Goal: Task Accomplishment & Management: Complete application form

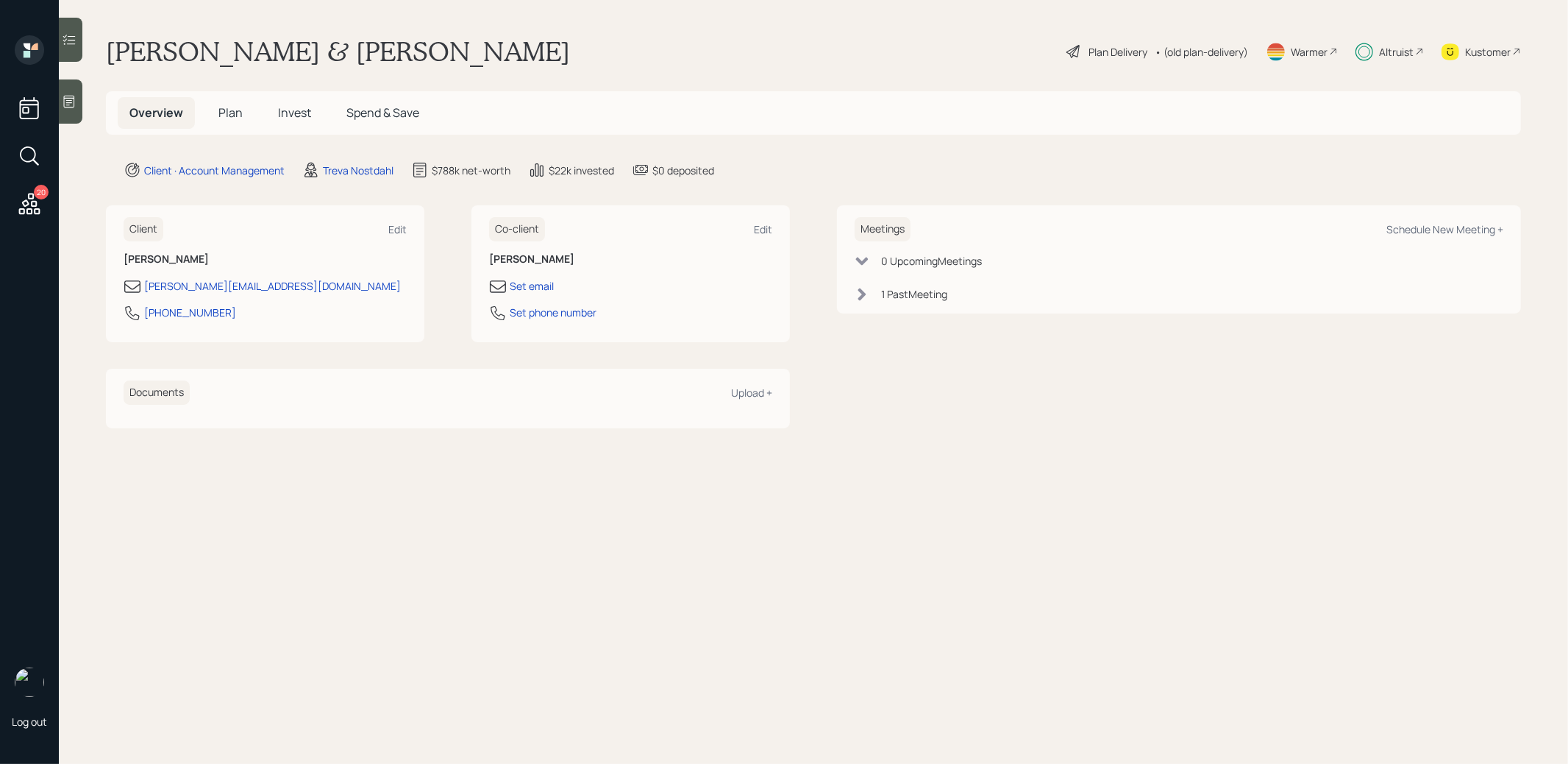
click at [225, 116] on span "Plan" at bounding box center [230, 112] width 25 height 16
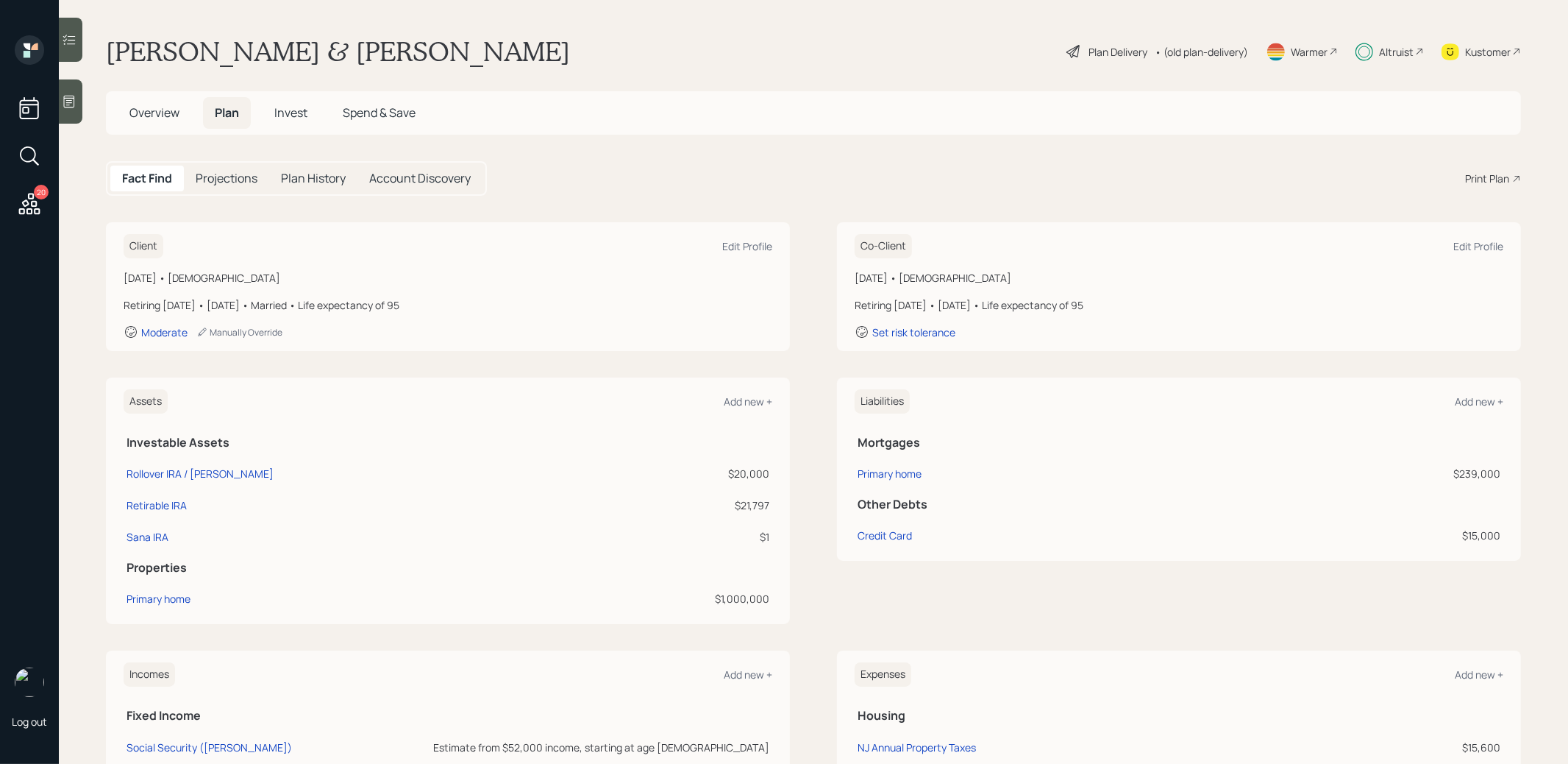
scroll to position [330, 0]
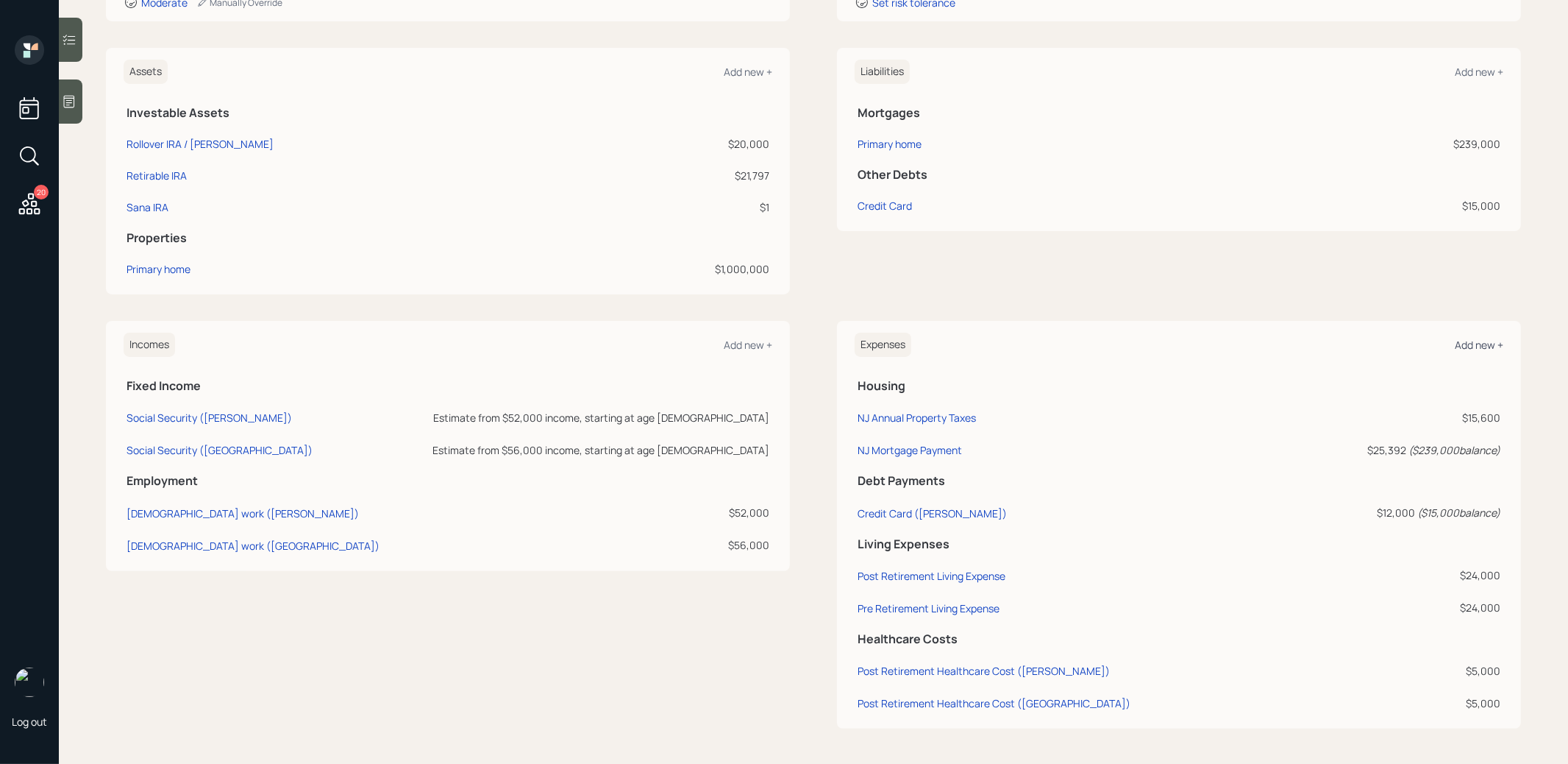
click at [1476, 343] on div "Add new +" at bounding box center [1479, 344] width 48 height 14
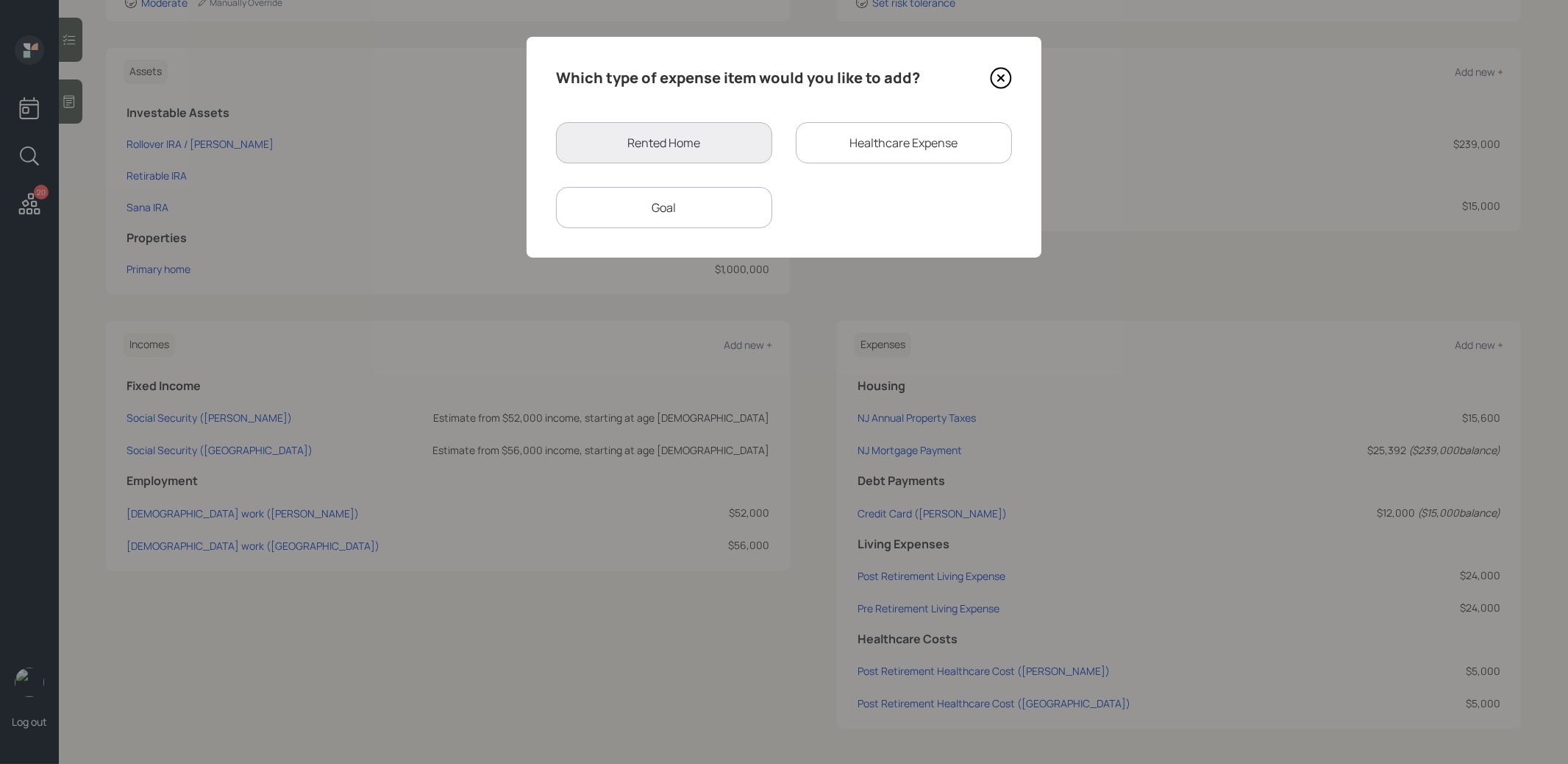
click at [705, 195] on div "Goal" at bounding box center [664, 207] width 216 height 41
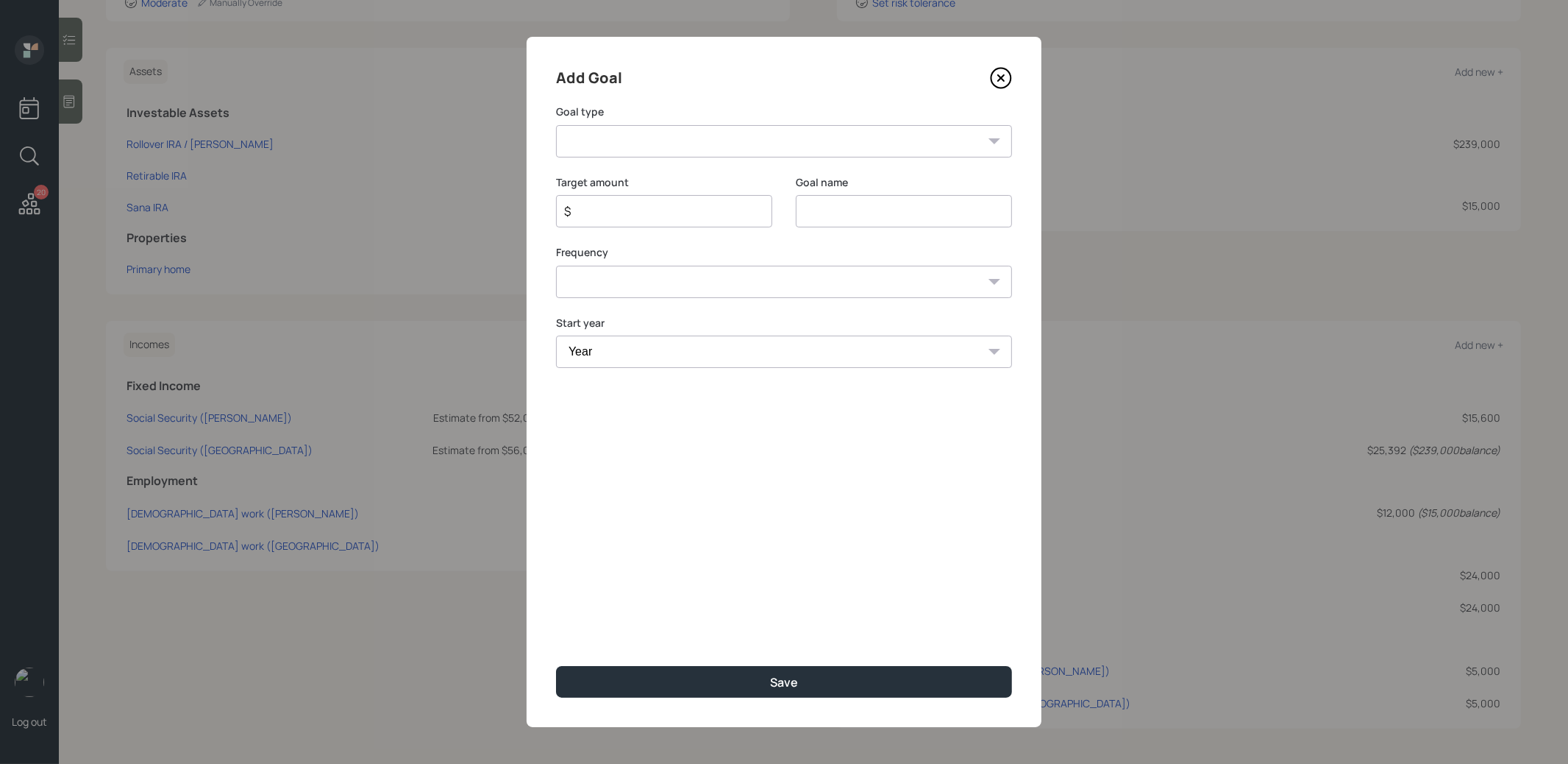
click at [835, 213] on input at bounding box center [904, 211] width 216 height 32
type input "2025 Withdrawal"
click at [609, 215] on input "$" at bounding box center [659, 211] width 192 height 17
type input "$ 40,000"
click at [669, 281] on select "One time Every 1 year Every 2 years Every 3 years Every 4 years Every 5 years E…" at bounding box center [784, 281] width 456 height 32
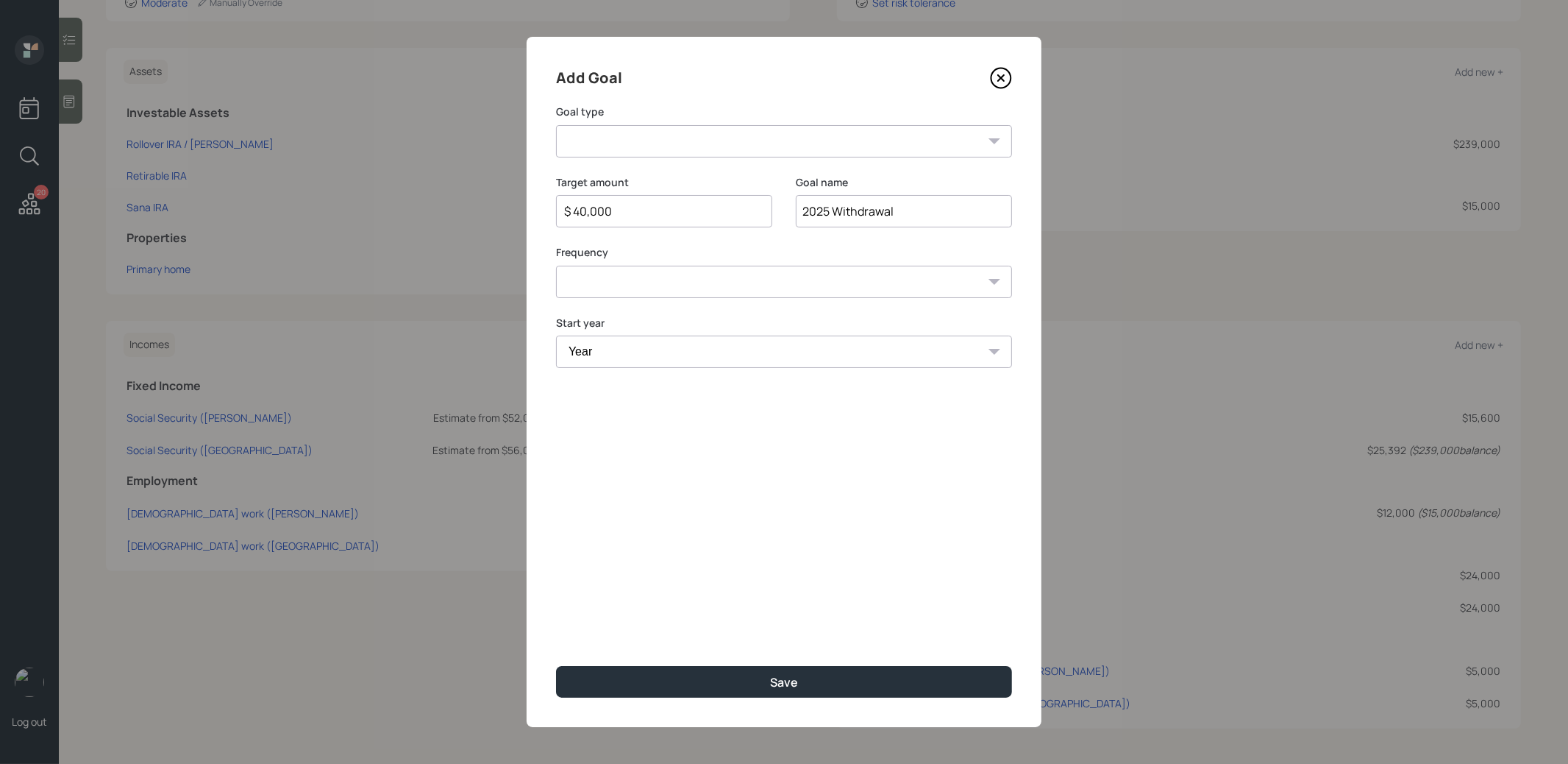
select select "0"
click at [556, 266] on select "One time Every 1 year Every 2 years Every 3 years Every 4 years Every 5 years E…" at bounding box center [784, 281] width 456 height 32
click at [627, 361] on select "Year 2025 2026 2027 2028 2029 2030 2031 2032 2033 2034 2035 2036 2037 2038 2039…" at bounding box center [784, 351] width 456 height 32
select select "2025"
click at [556, 336] on select "Year 2025 2026 2027 2028 2029 2030 2031 2032 2033 2034 2035 2036 2037 2038 2039…" at bounding box center [784, 351] width 456 height 32
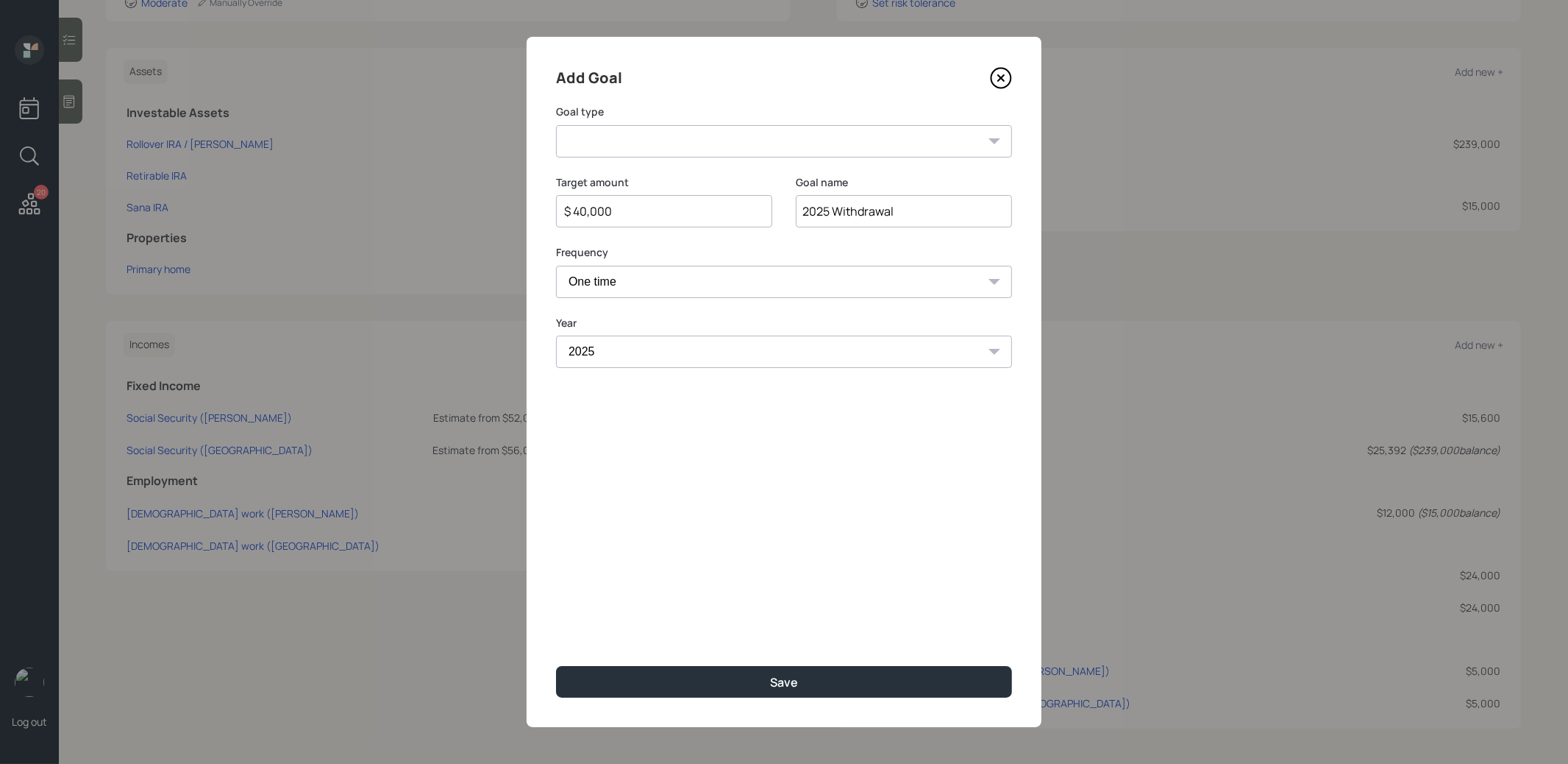
click at [718, 142] on select "Create an emergency fund Donate to charity Purchase a home Make a purchase Supp…" at bounding box center [784, 141] width 456 height 32
select select "other"
click at [556, 125] on select "Create an emergency fund Donate to charity Purchase a home Make a purchase Supp…" at bounding box center [784, 141] width 456 height 32
click at [646, 682] on button "Save" at bounding box center [784, 681] width 456 height 32
type input "$"
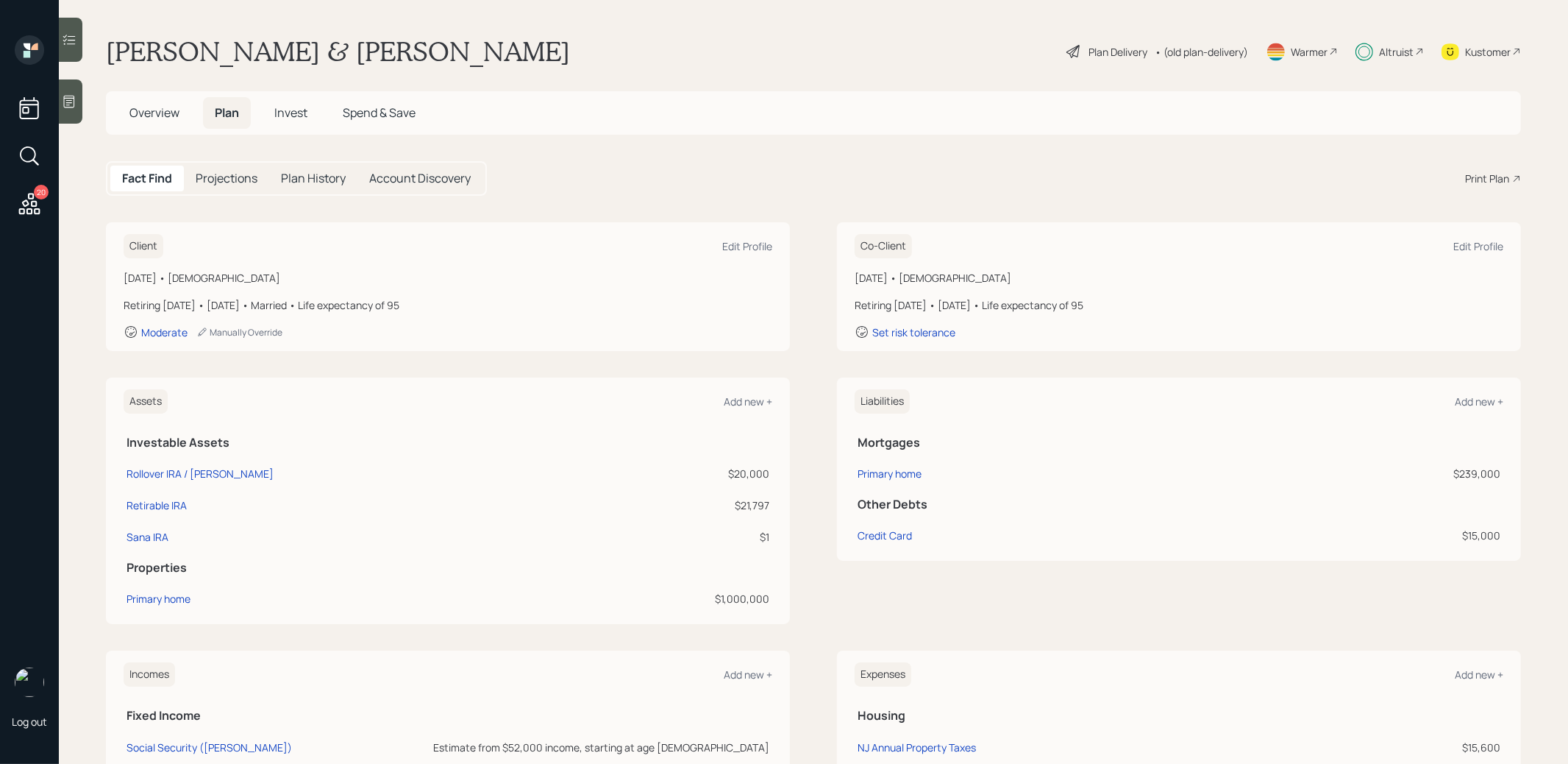
click at [281, 107] on span "Invest" at bounding box center [291, 112] width 33 height 16
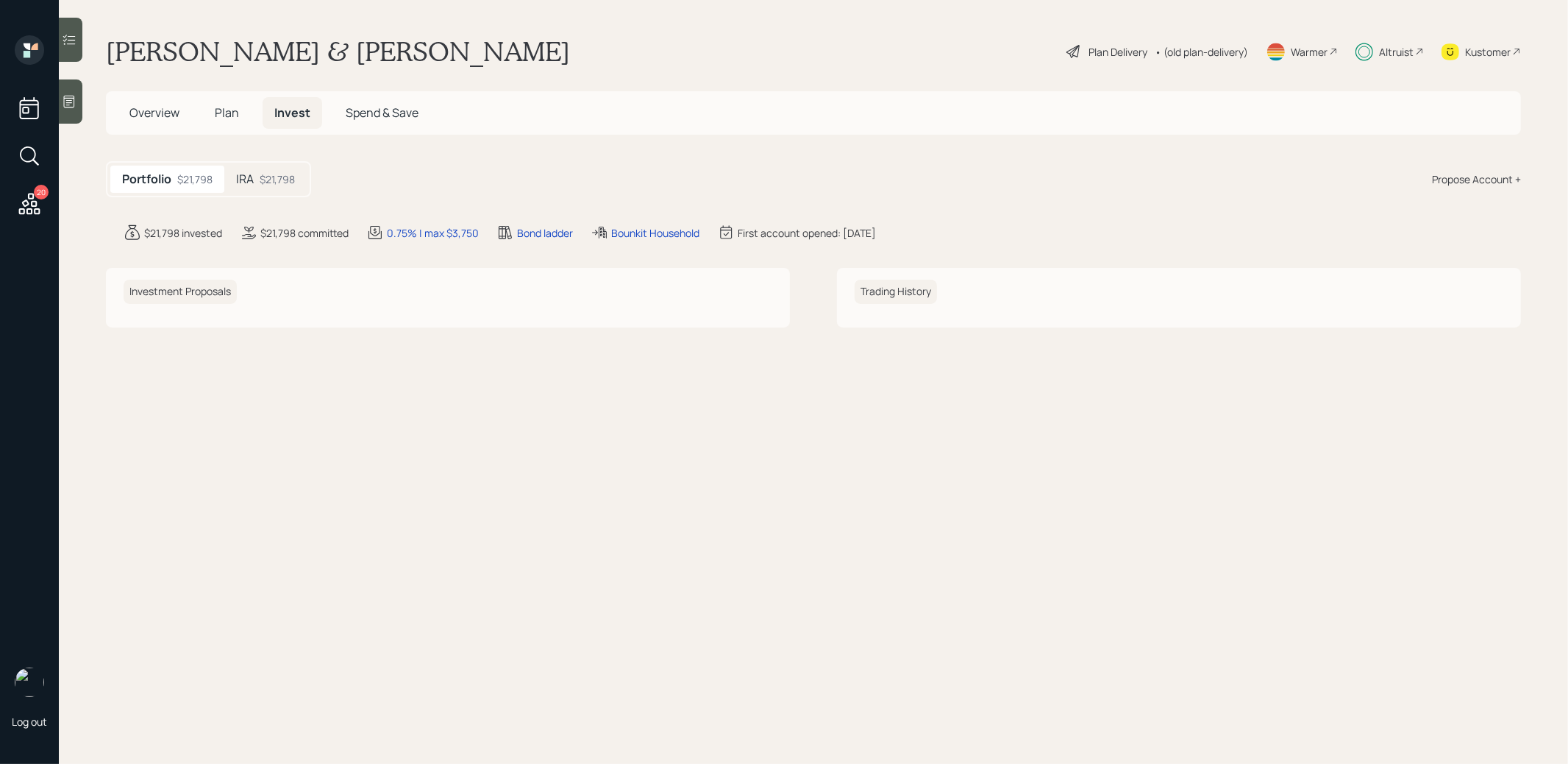
click at [280, 179] on div "$21,798" at bounding box center [277, 179] width 36 height 16
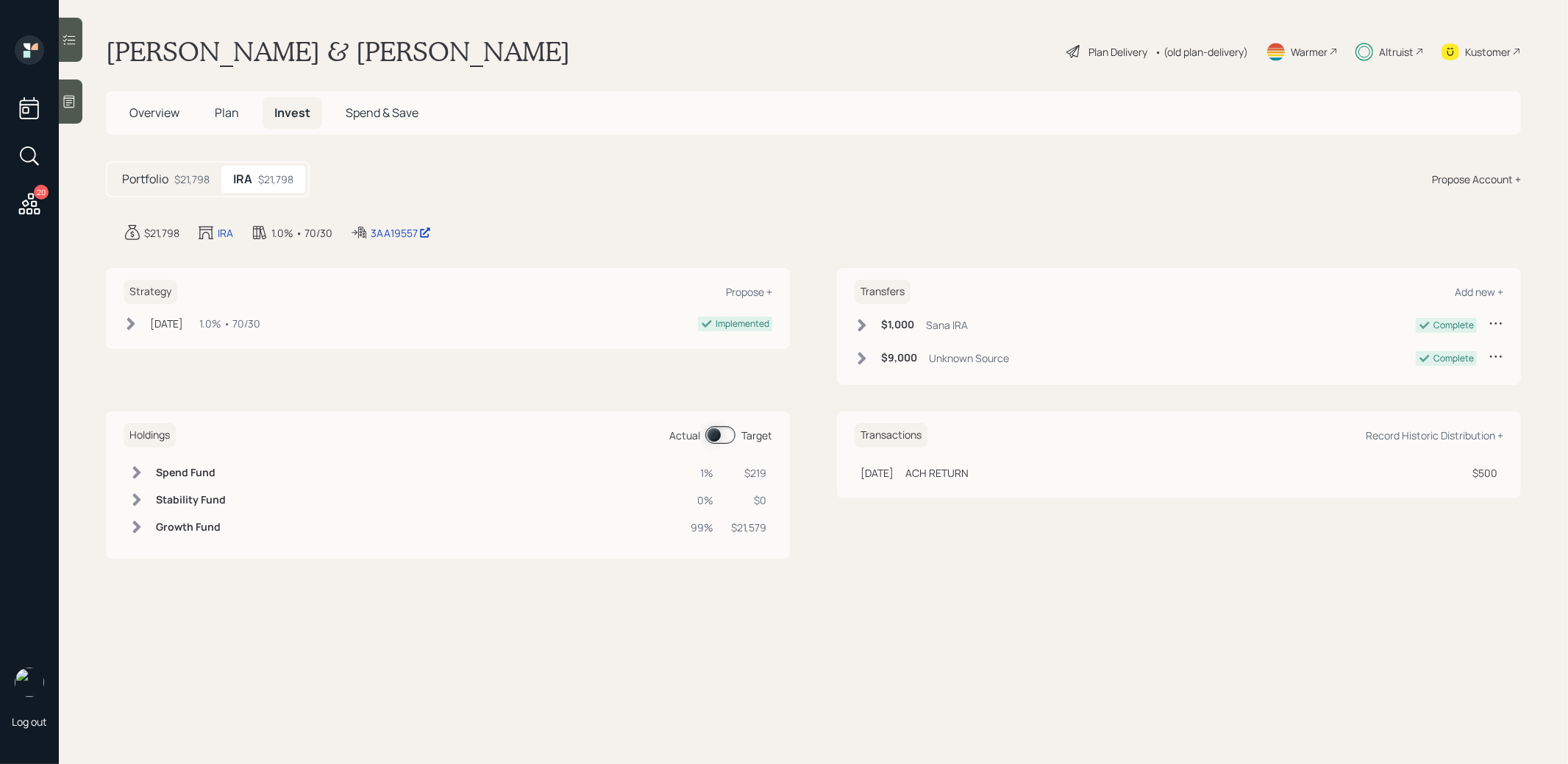
click at [712, 438] on span at bounding box center [720, 434] width 30 height 17
click at [222, 112] on span "Plan" at bounding box center [226, 112] width 25 height 16
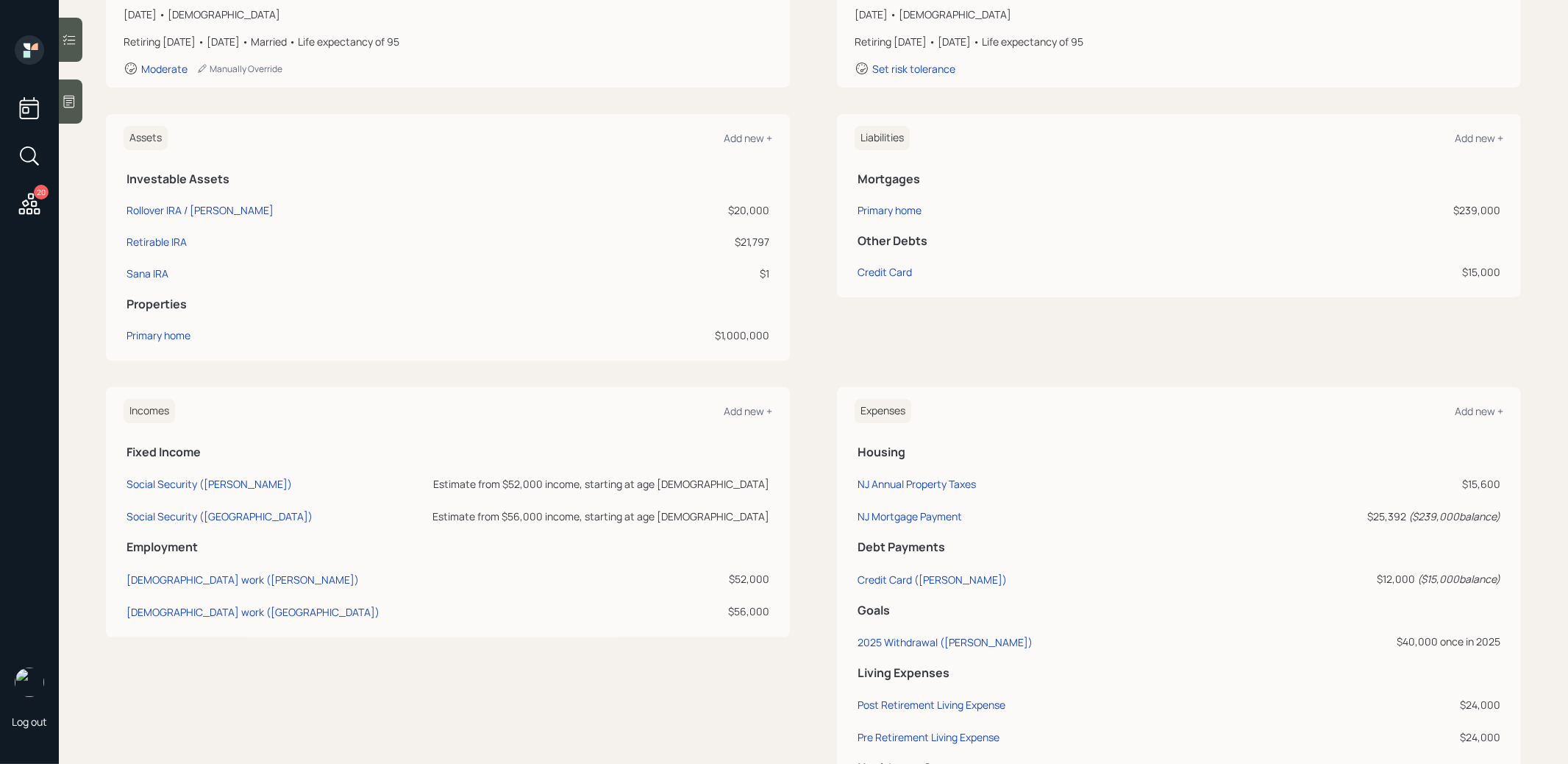
scroll to position [392, 0]
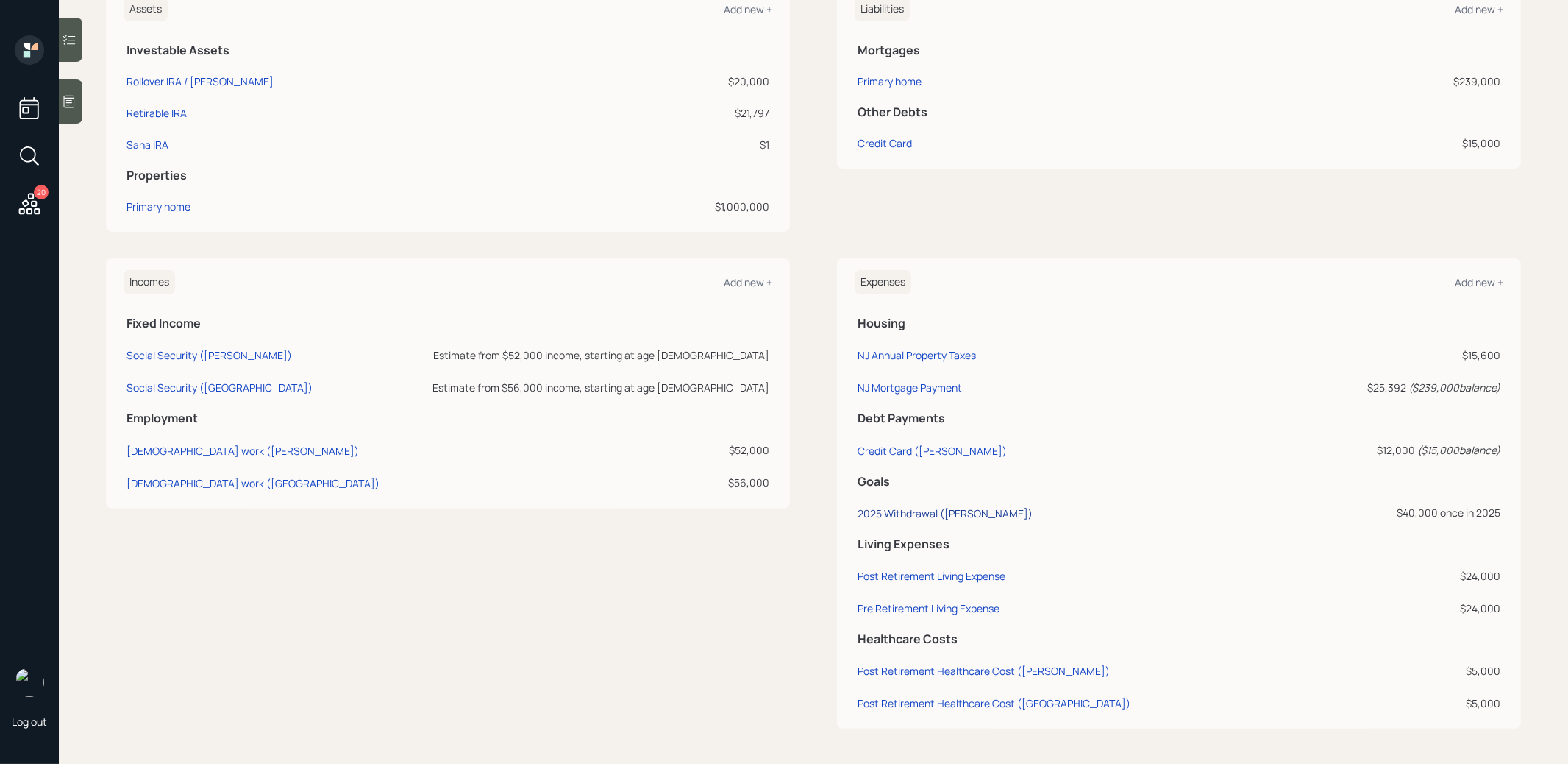
click at [906, 514] on div "2025 Withdrawal (Hassan)" at bounding box center [946, 513] width 175 height 14
select select "0"
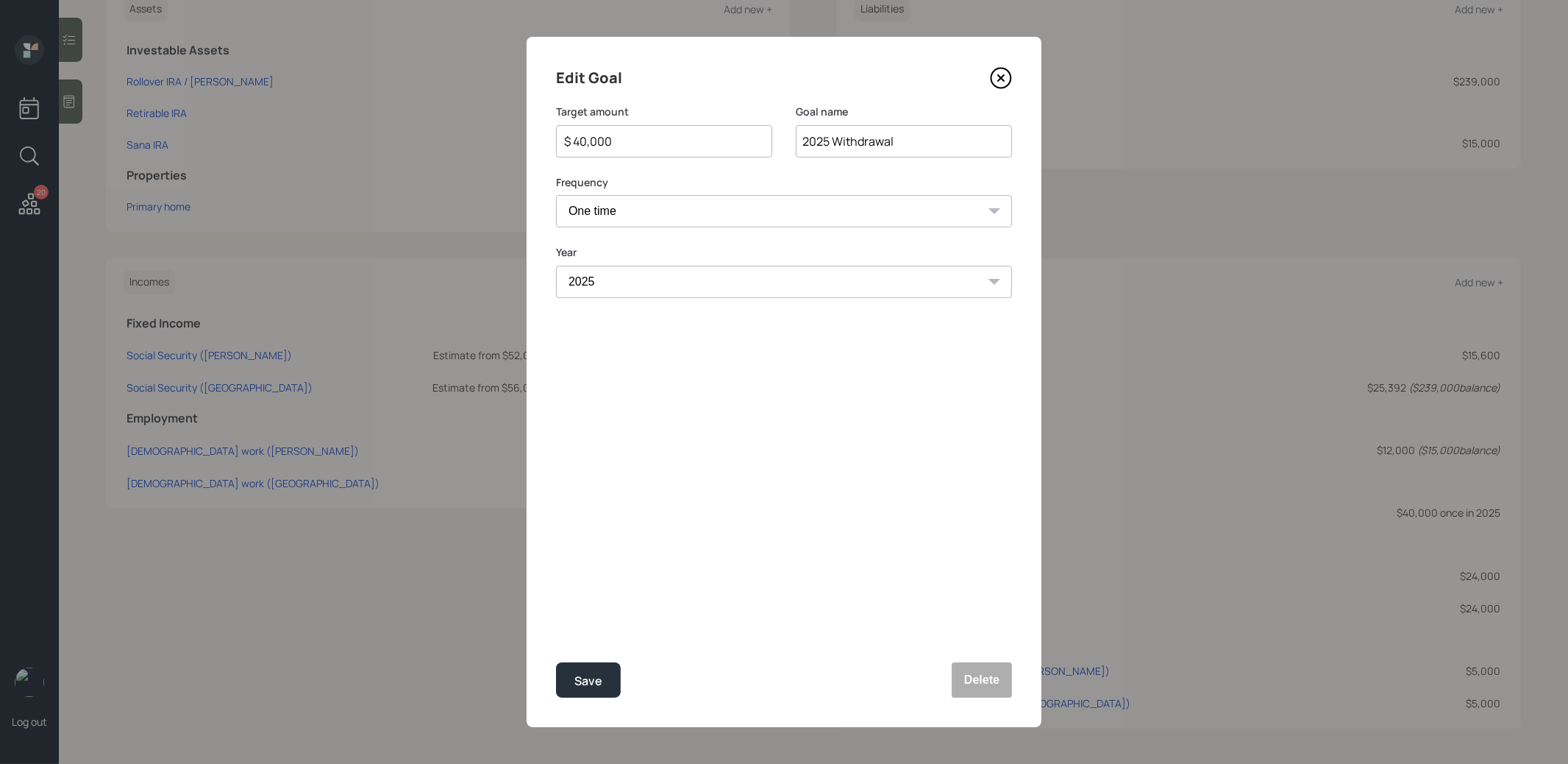
click at [621, 150] on input "$ 40,000" at bounding box center [659, 141] width 192 height 17
click at [621, 149] on input "$ 40,000" at bounding box center [659, 141] width 192 height 17
click at [592, 682] on div "Save" at bounding box center [588, 681] width 28 height 20
type input "$ 40,000"
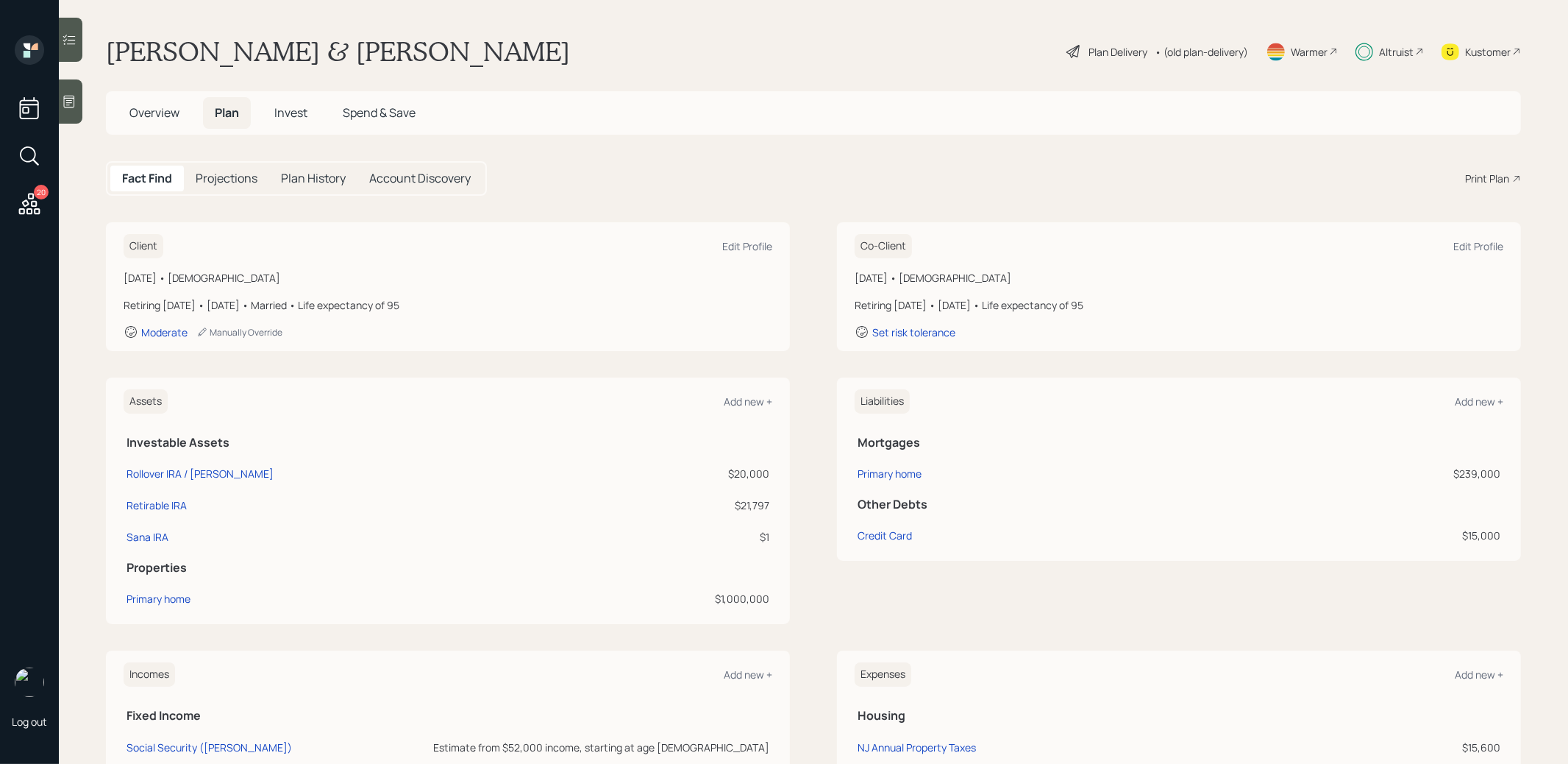
click at [298, 113] on span "Invest" at bounding box center [291, 112] width 33 height 16
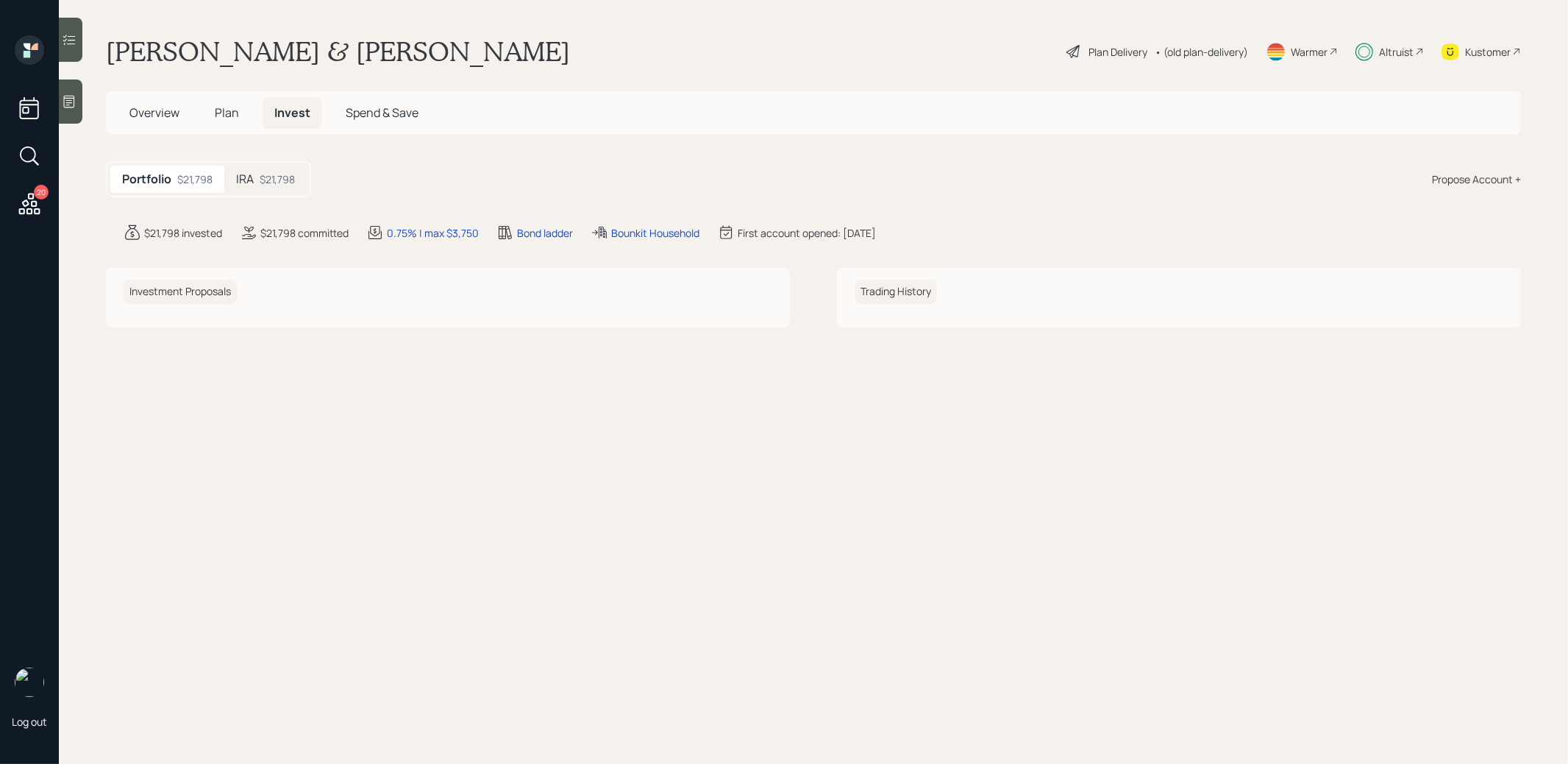
click at [265, 174] on div "$21,798" at bounding box center [277, 179] width 36 height 16
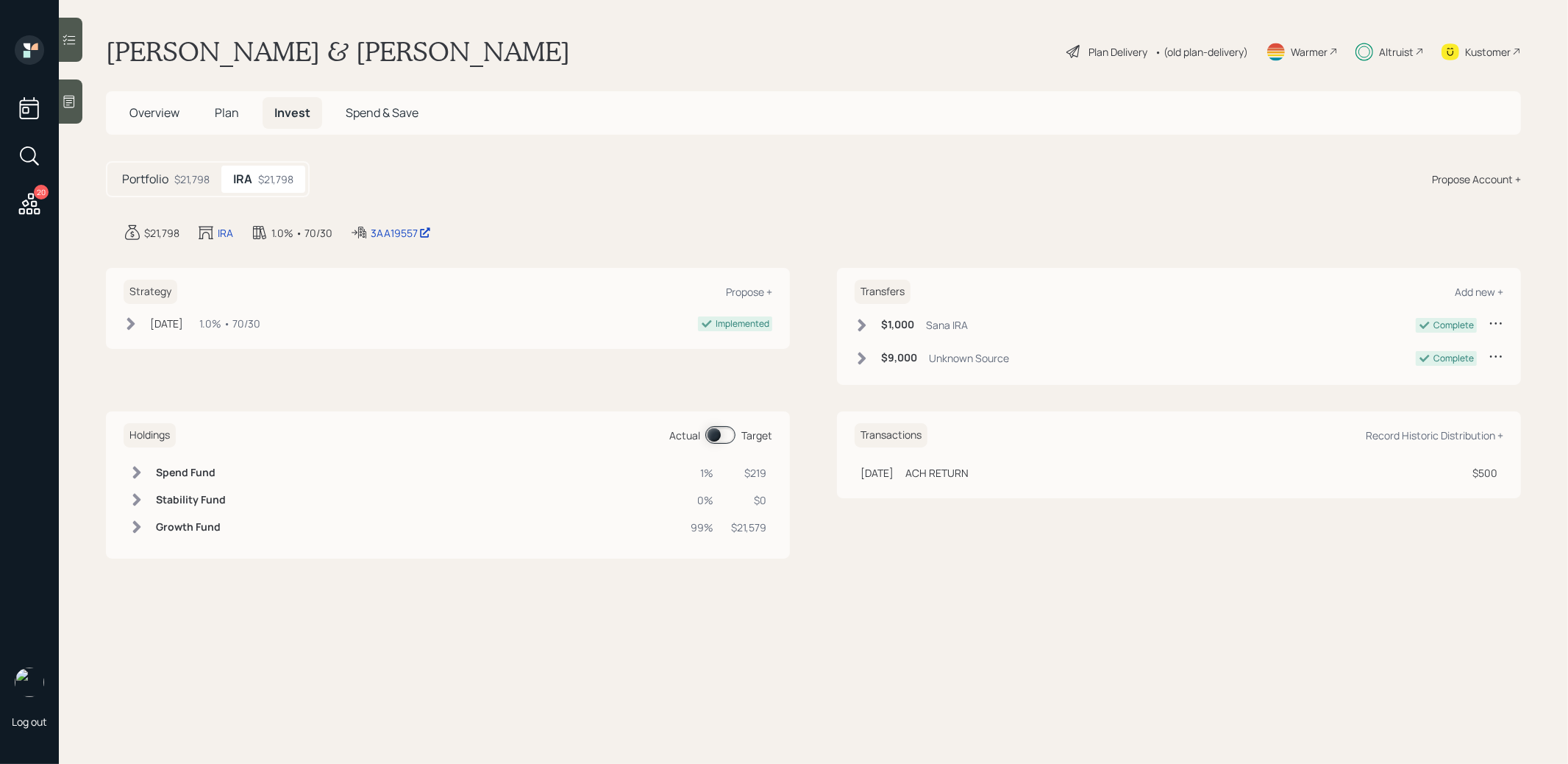
click at [718, 436] on span at bounding box center [720, 434] width 30 height 17
click at [725, 434] on span at bounding box center [720, 434] width 30 height 17
click at [706, 434] on span at bounding box center [720, 434] width 30 height 17
click at [714, 429] on span at bounding box center [720, 434] width 30 height 17
click at [720, 434] on span at bounding box center [720, 434] width 30 height 17
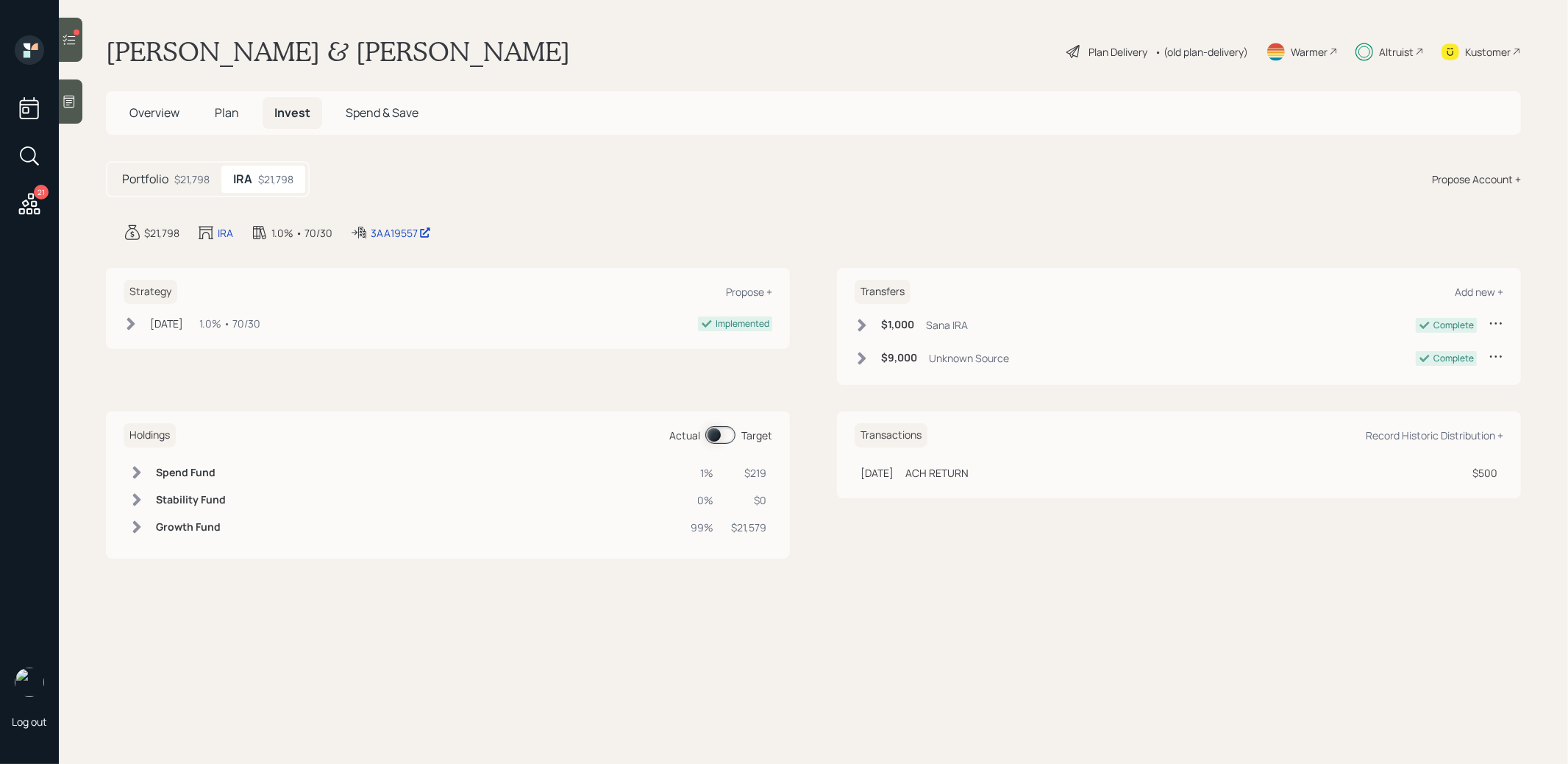
click at [715, 434] on span at bounding box center [720, 434] width 30 height 17
click at [393, 230] on div "3AA19557" at bounding box center [401, 233] width 60 height 16
